Goal: Information Seeking & Learning: Learn about a topic

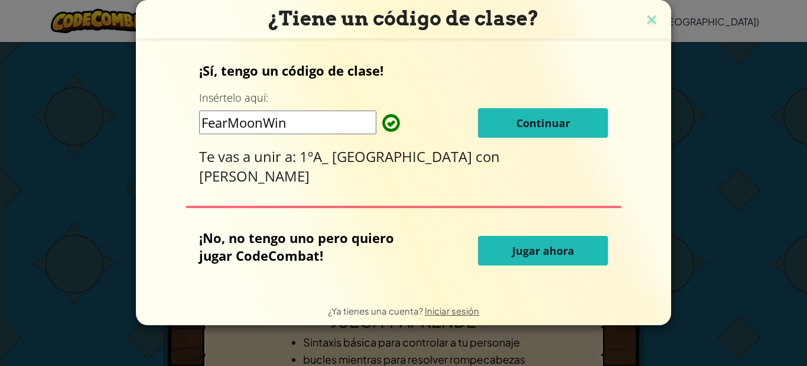
click at [526, 125] on font "Continuar" at bounding box center [543, 123] width 54 height 14
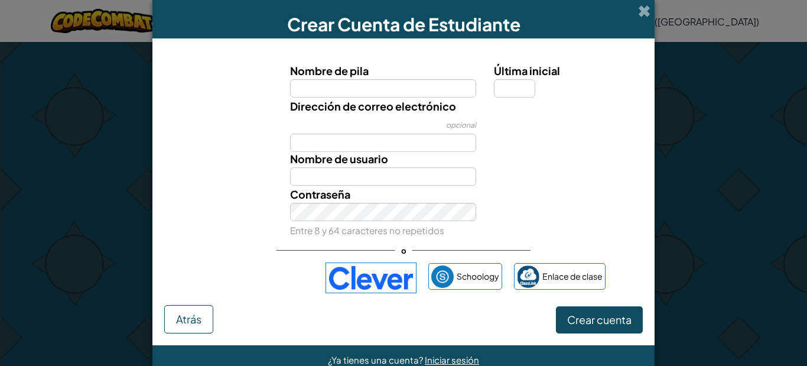
click at [364, 87] on input "Nombre de pila" at bounding box center [383, 88] width 187 height 18
type input "D"
type input "s"
type input "Segura"
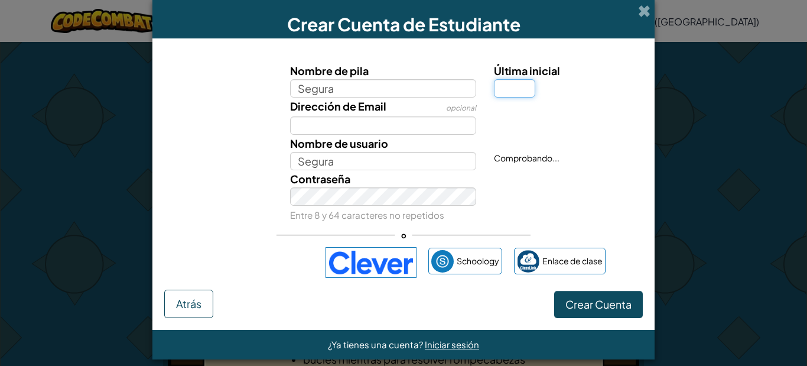
click at [519, 92] on input "Última inicial" at bounding box center [514, 88] width 41 height 18
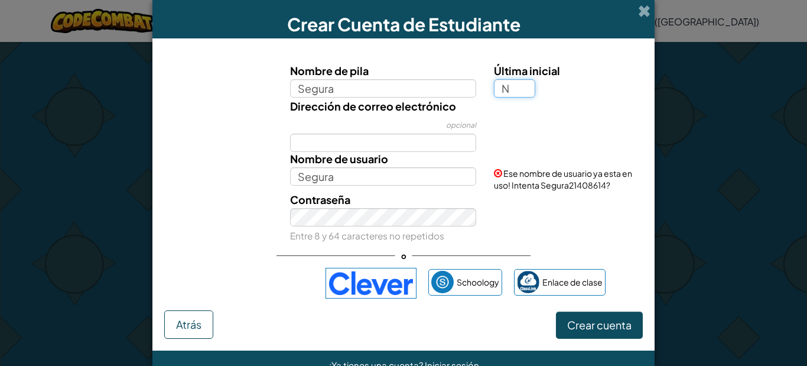
type input "N"
type input "SeguraN"
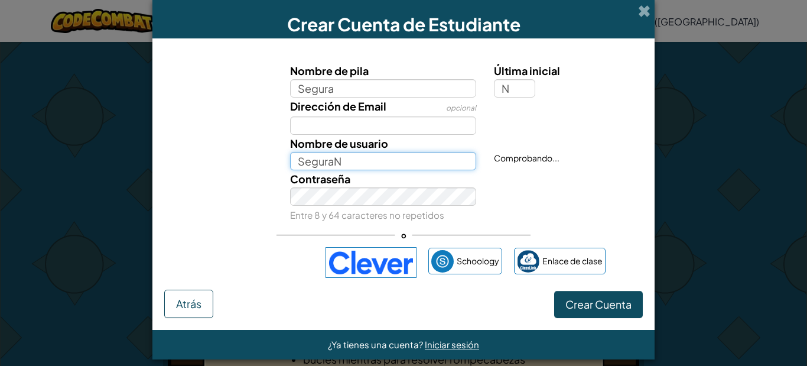
click at [380, 170] on input "SeguraN" at bounding box center [383, 161] width 187 height 18
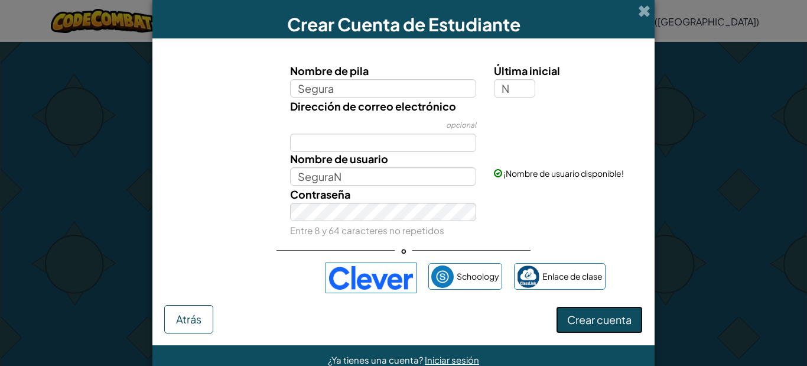
click at [602, 321] on font "Crear cuenta" at bounding box center [599, 319] width 64 height 14
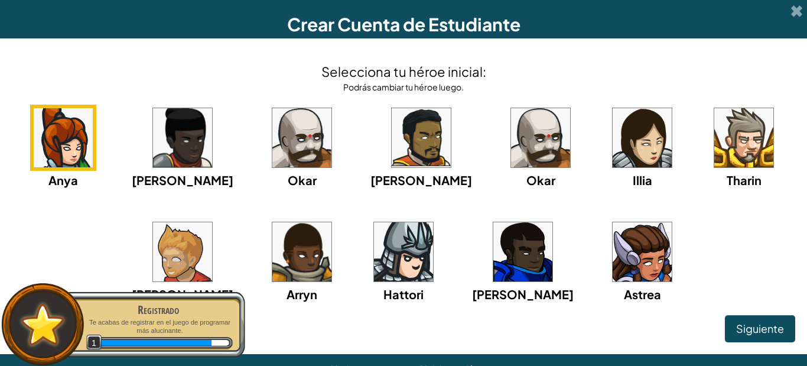
click at [613, 122] on img at bounding box center [642, 137] width 59 height 59
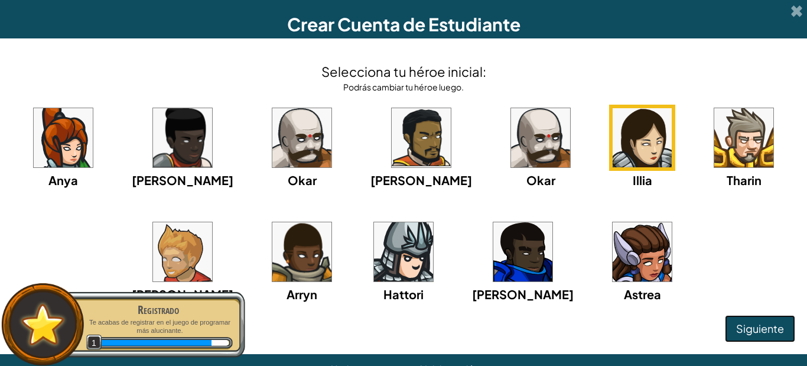
click at [750, 325] on font "Siguiente" at bounding box center [760, 328] width 48 height 14
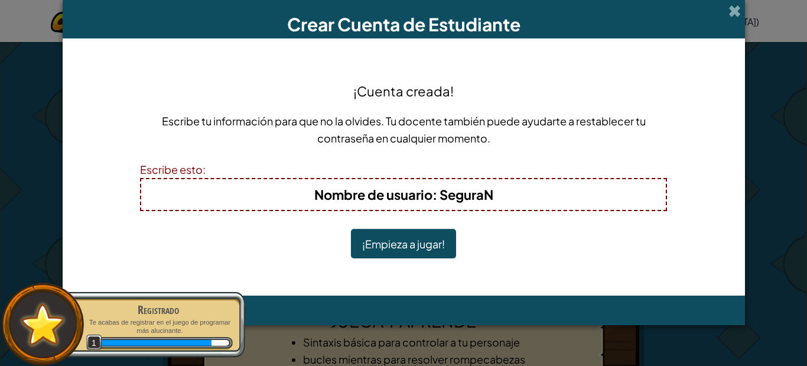
click at [398, 245] on font "¡Empieza a jugar!" at bounding box center [403, 244] width 83 height 14
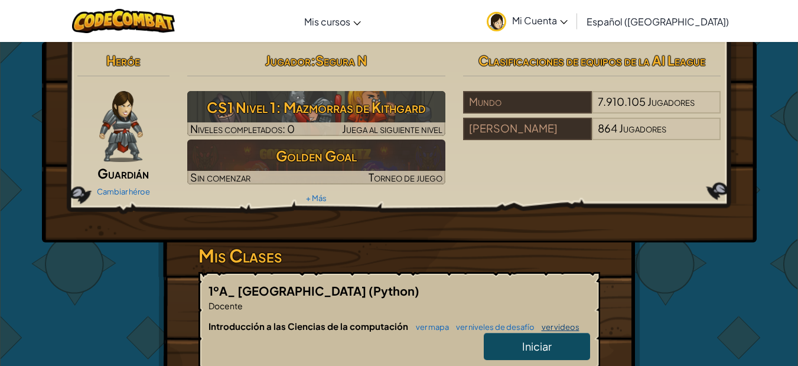
click at [552, 323] on link "ver videos" at bounding box center [558, 326] width 44 height 9
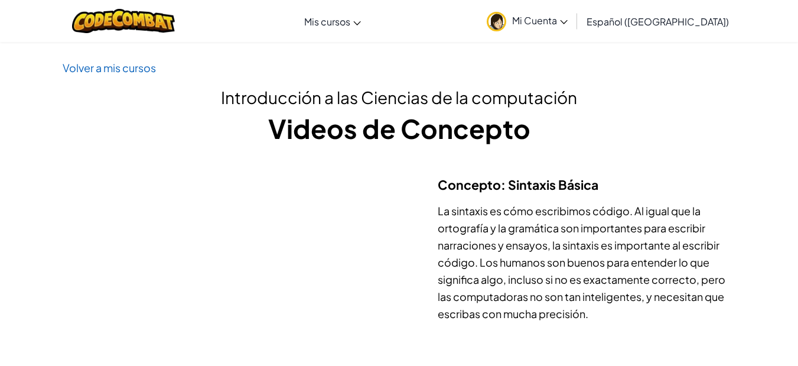
click at [574, 20] on link "Mi Cuenta" at bounding box center [527, 20] width 93 height 37
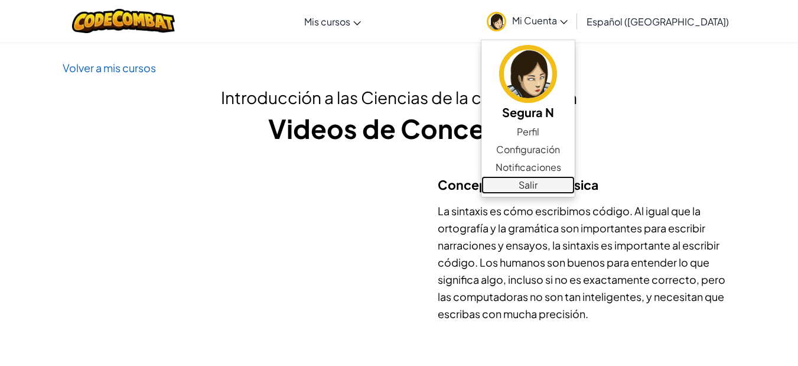
click at [553, 185] on link "Salir" at bounding box center [527, 185] width 93 height 18
